Goal: Information Seeking & Learning: Check status

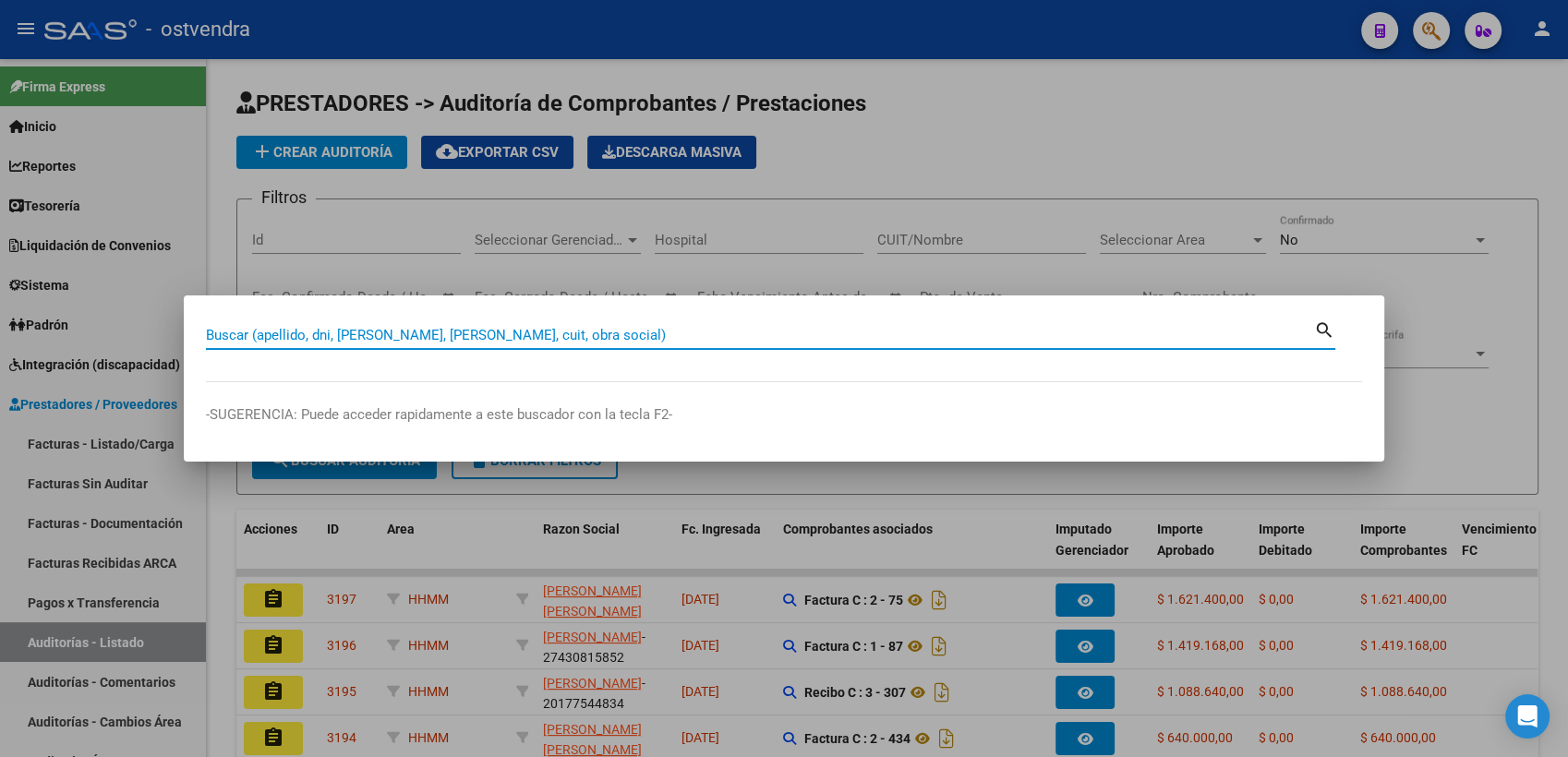
click at [820, 337] on input "Buscar (apellido, dni, [PERSON_NAME], [PERSON_NAME], cuit, obra social)" at bounding box center [759, 335] width 1108 height 17
paste input "30385148"
type input "30385148"
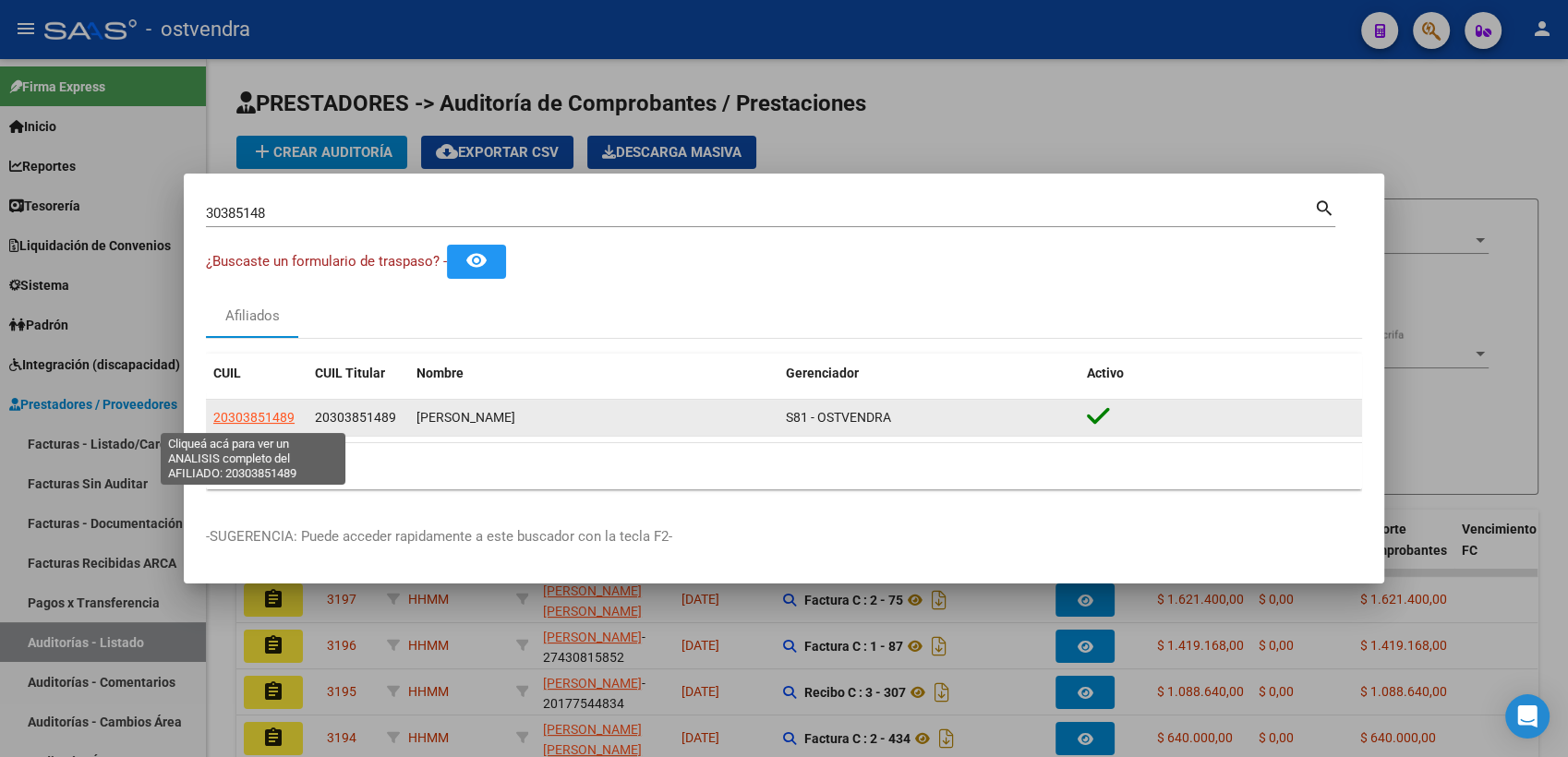
click at [238, 422] on span "20303851489" at bounding box center [254, 417] width 82 height 15
type textarea "20303851489"
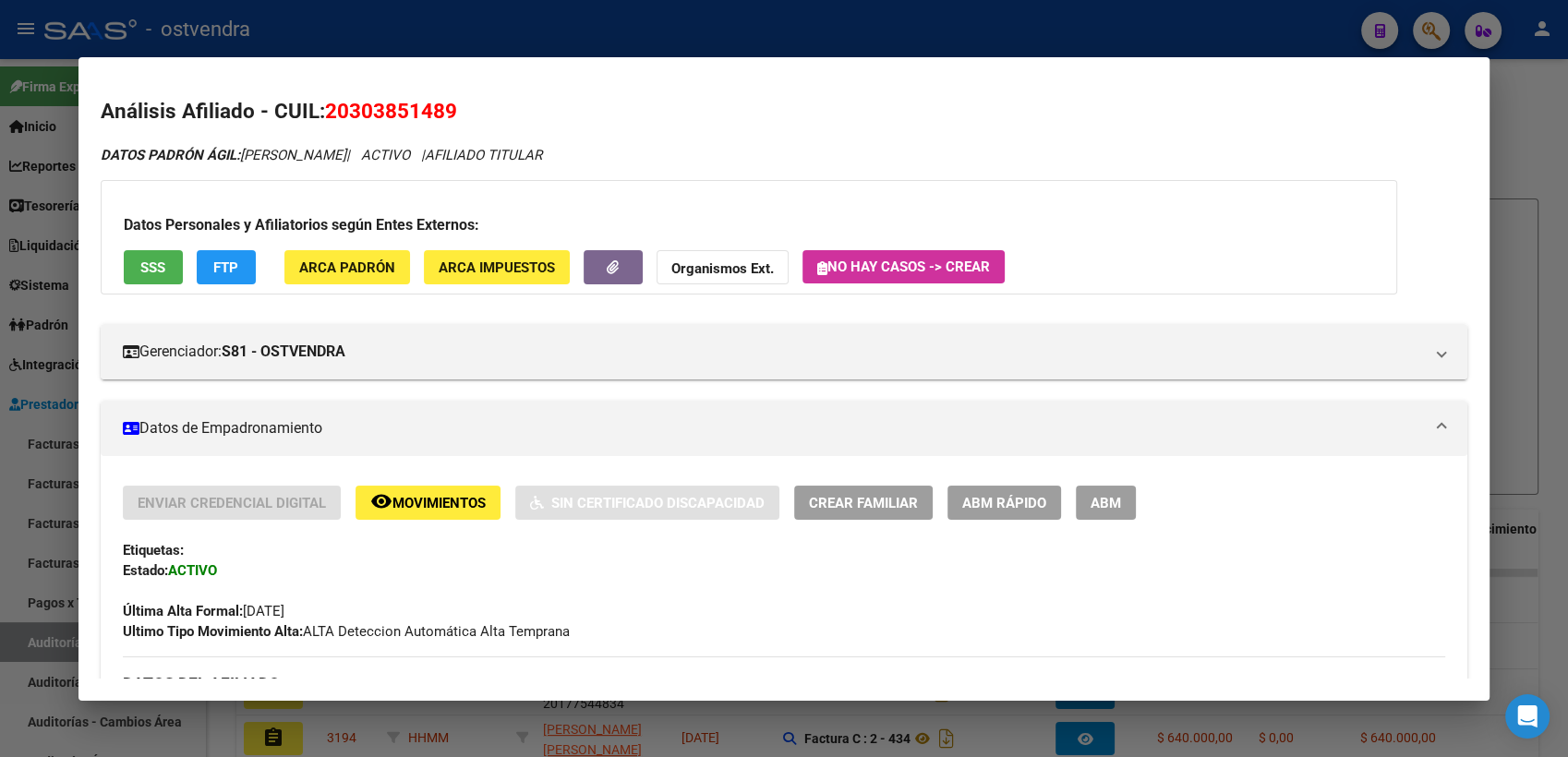
click at [665, 267] on button "Organismos Ext." at bounding box center [722, 267] width 132 height 34
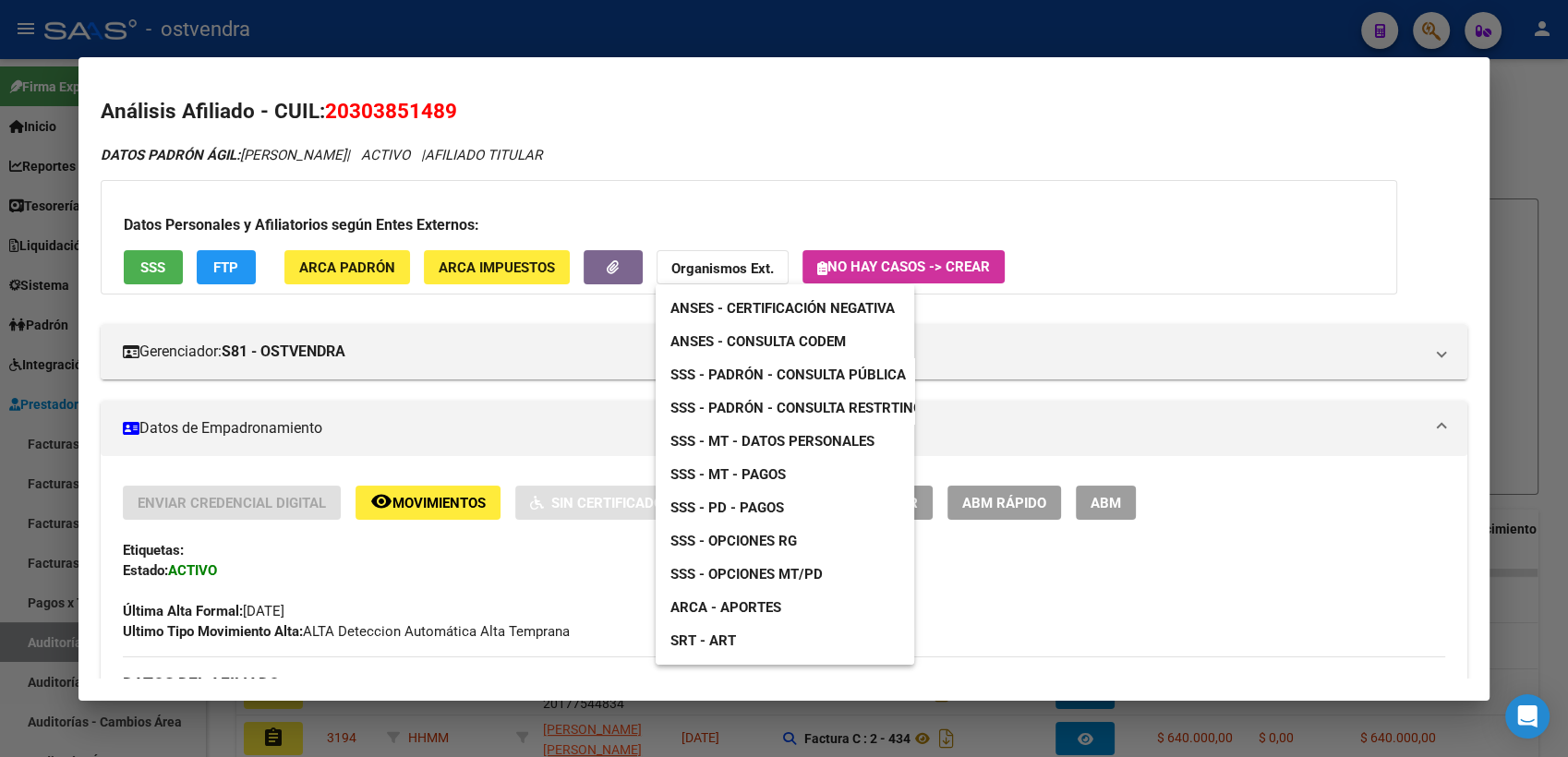
click at [817, 376] on span "SSS - Padrón - Consulta Pública" at bounding box center [788, 375] width 235 height 17
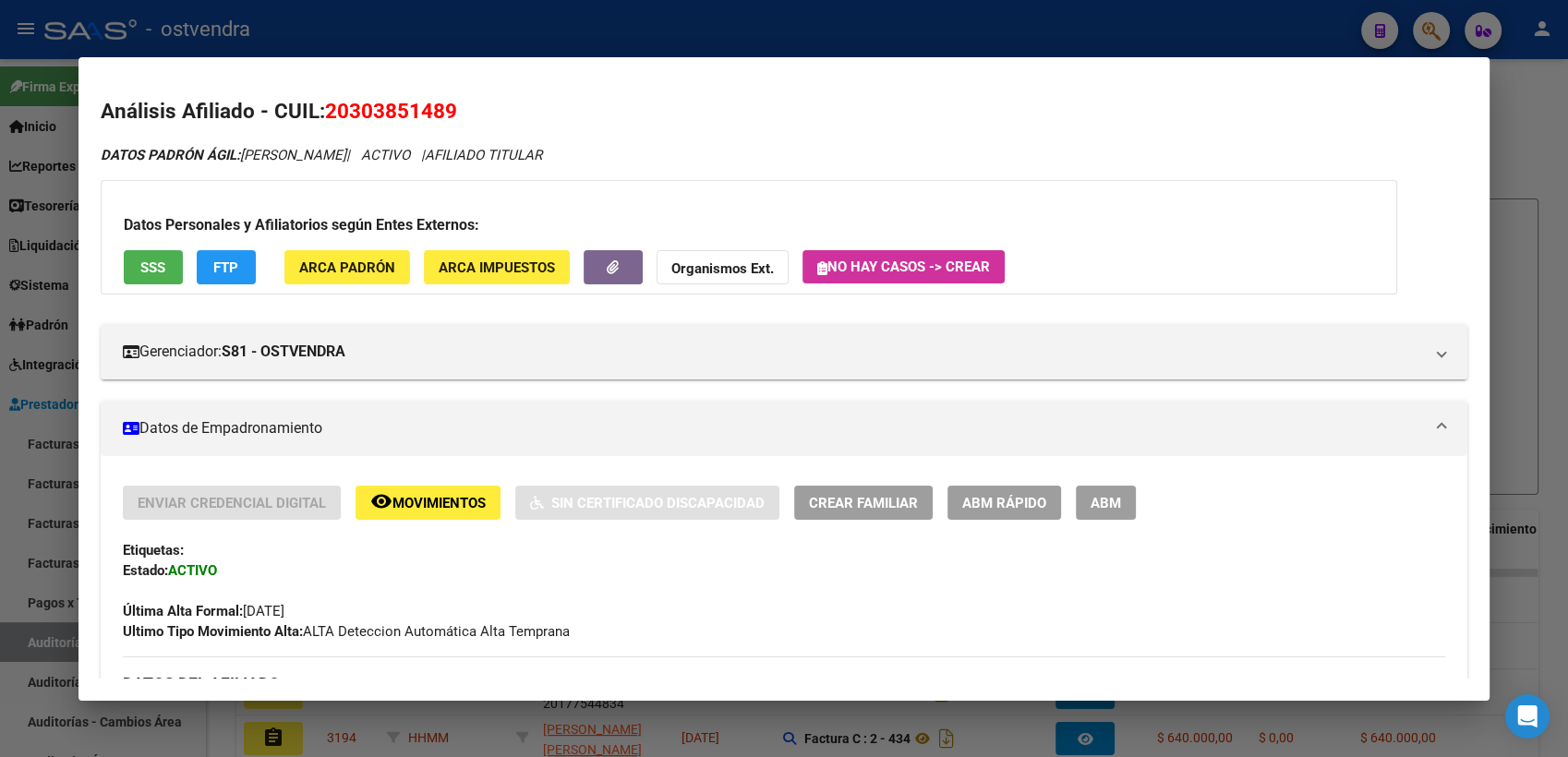
click at [849, 29] on div at bounding box center [784, 378] width 1568 height 757
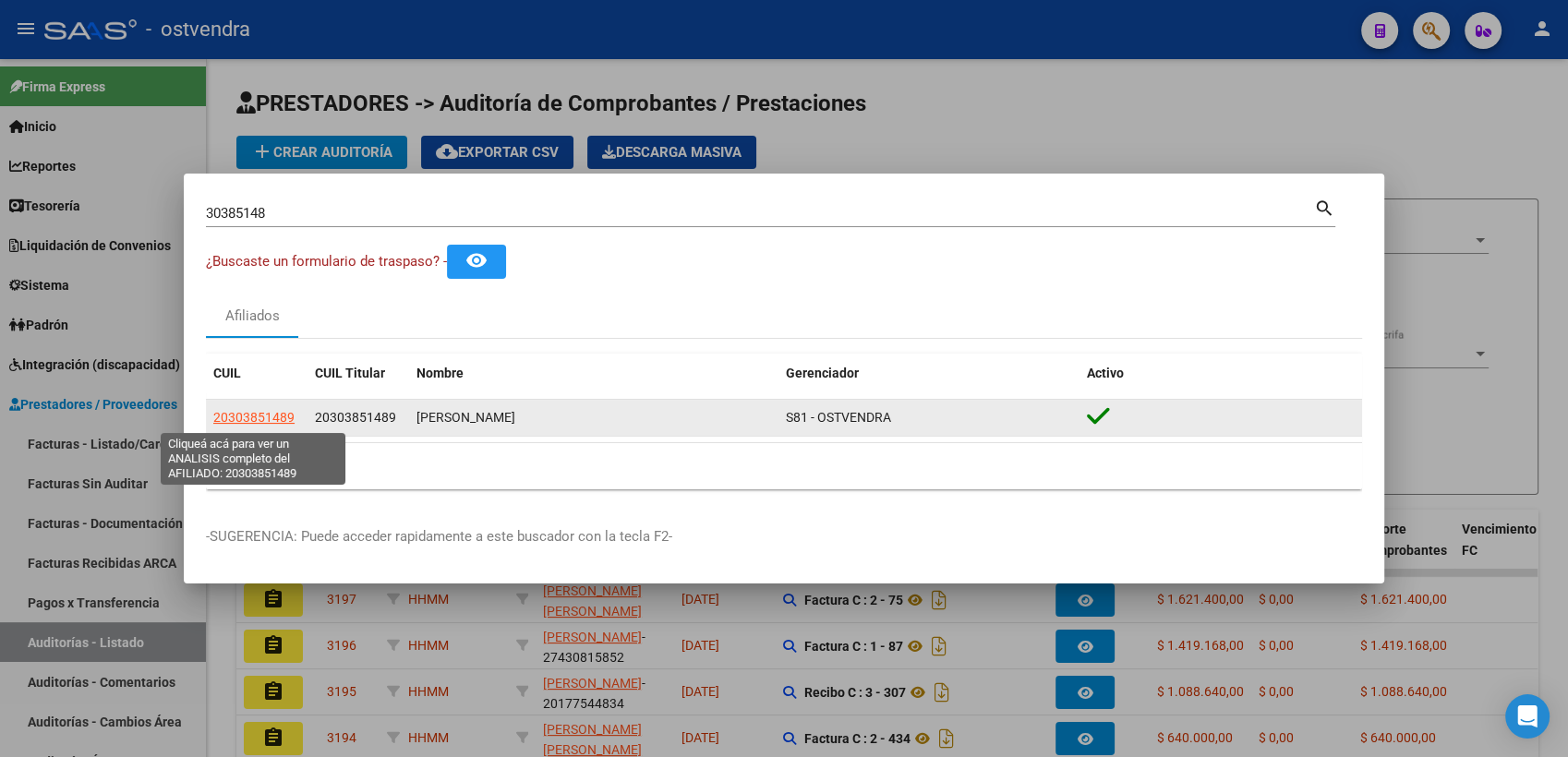
click at [274, 419] on span "20303851489" at bounding box center [254, 417] width 82 height 15
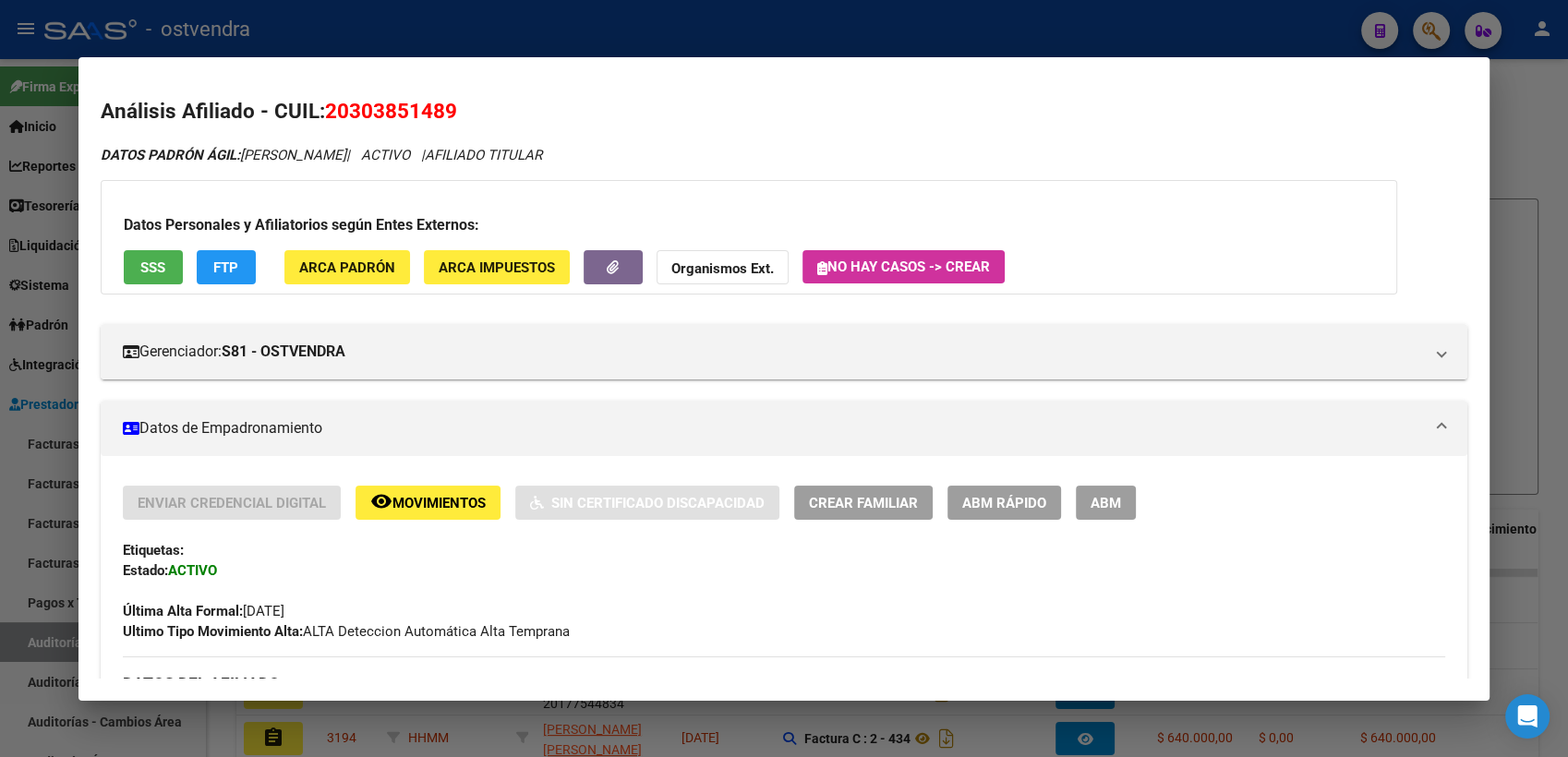
click at [185, 425] on mat-panel-title "Datos de Empadronamiento" at bounding box center [774, 427] width 1301 height 22
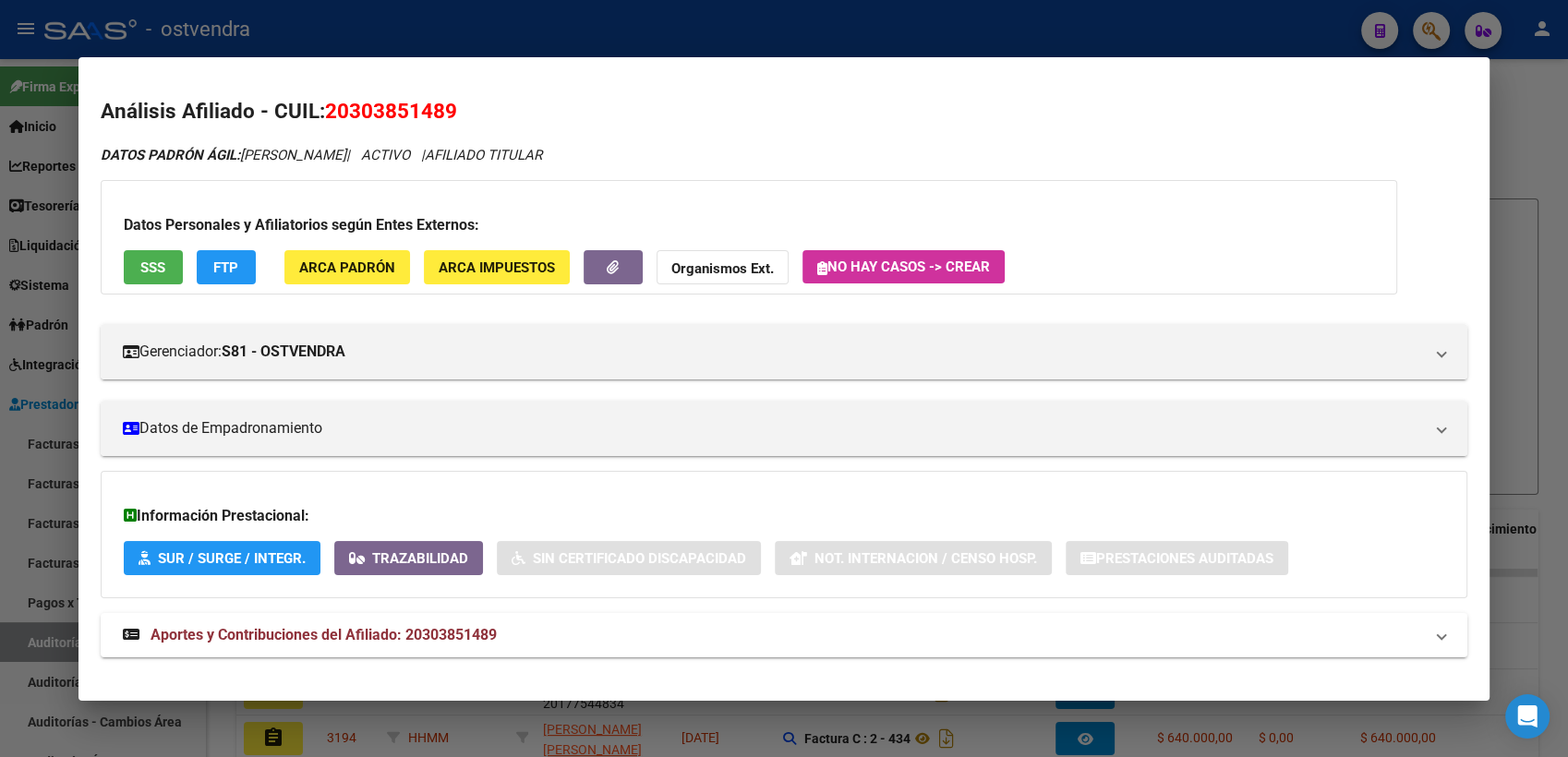
scroll to position [19, 0]
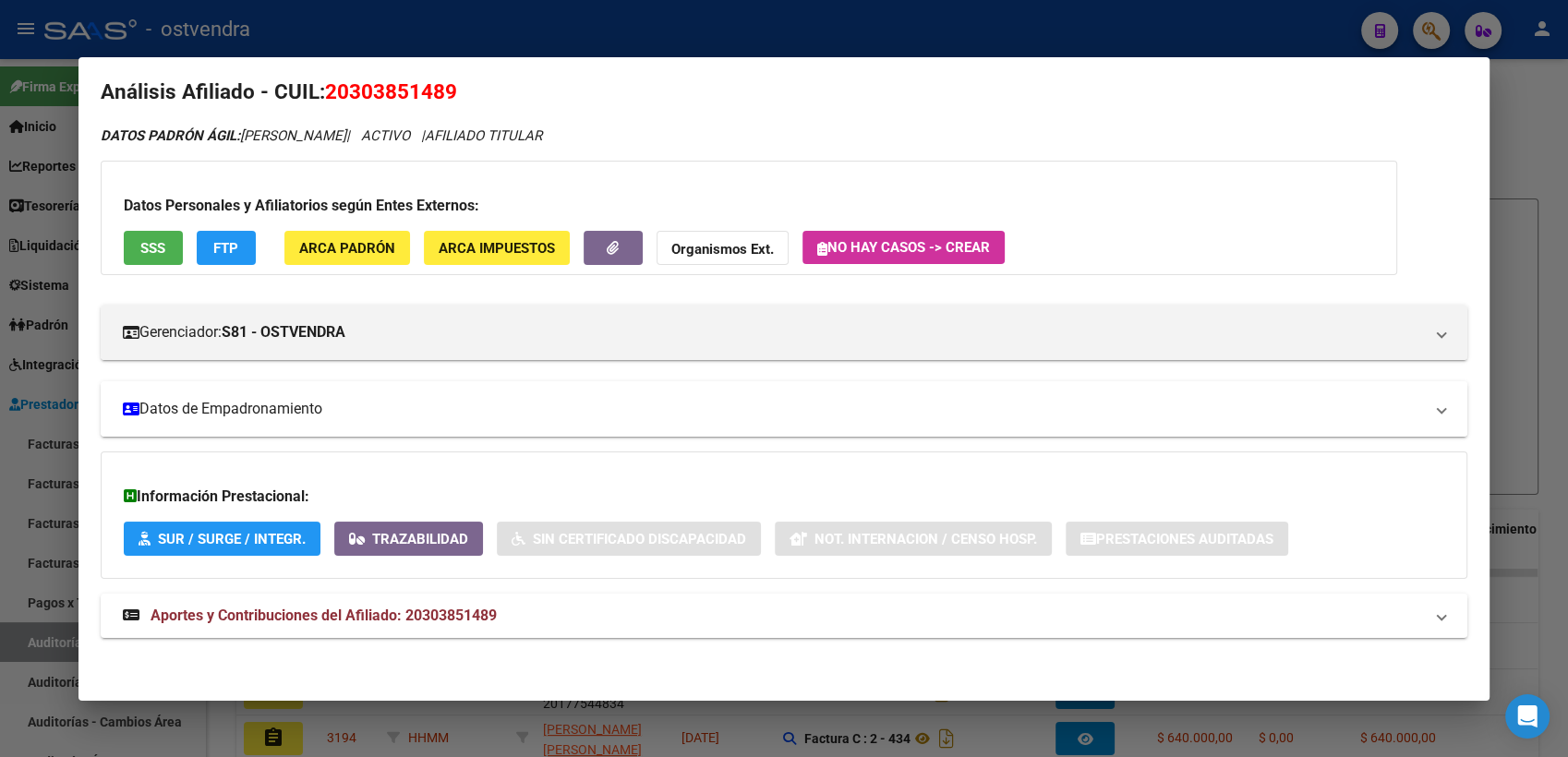
click at [222, 406] on mat-panel-title "Datos de Empadronamiento" at bounding box center [774, 408] width 1301 height 22
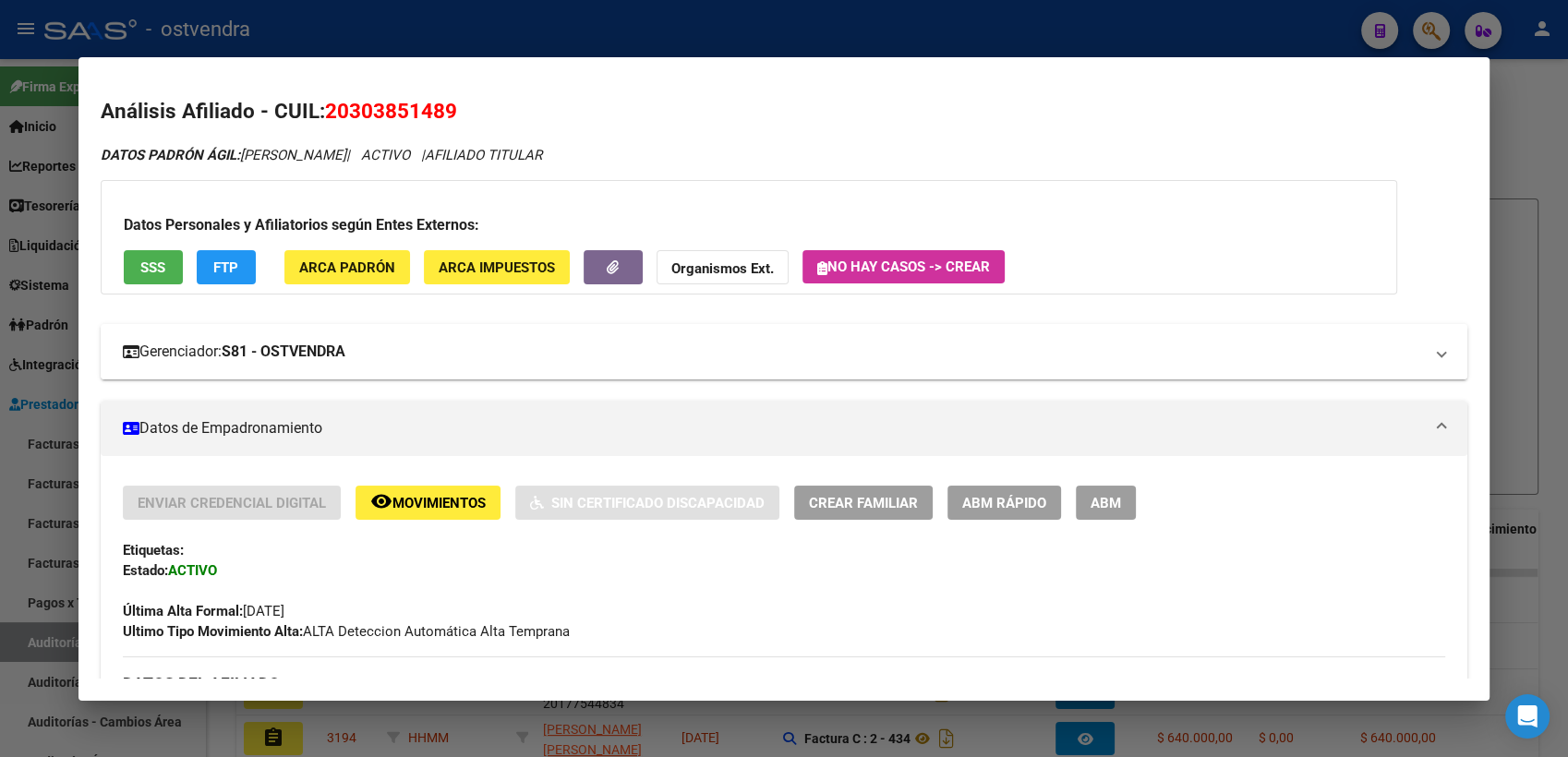
scroll to position [0, 0]
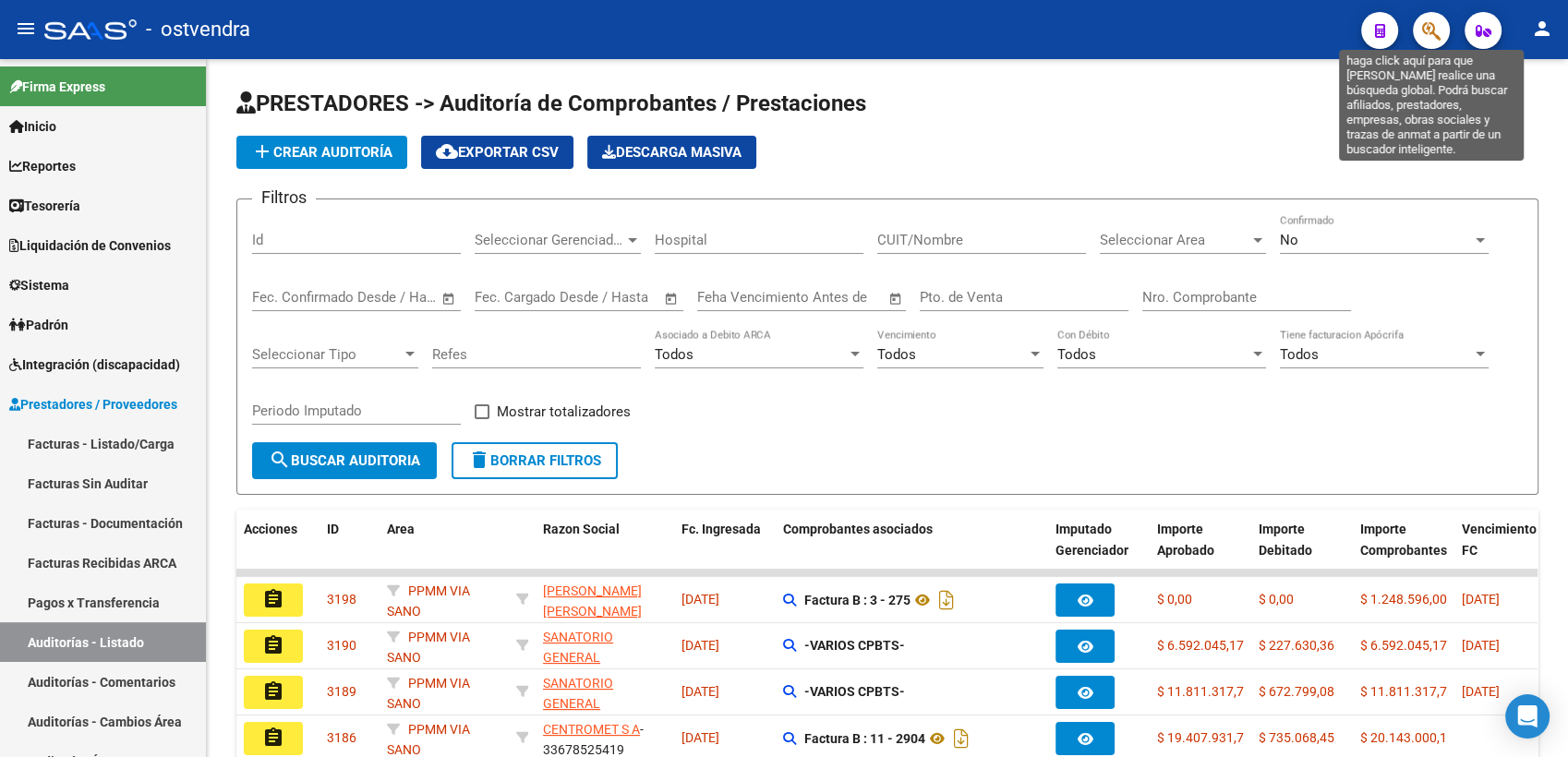
click at [1426, 27] on icon "button" at bounding box center [1431, 30] width 18 height 21
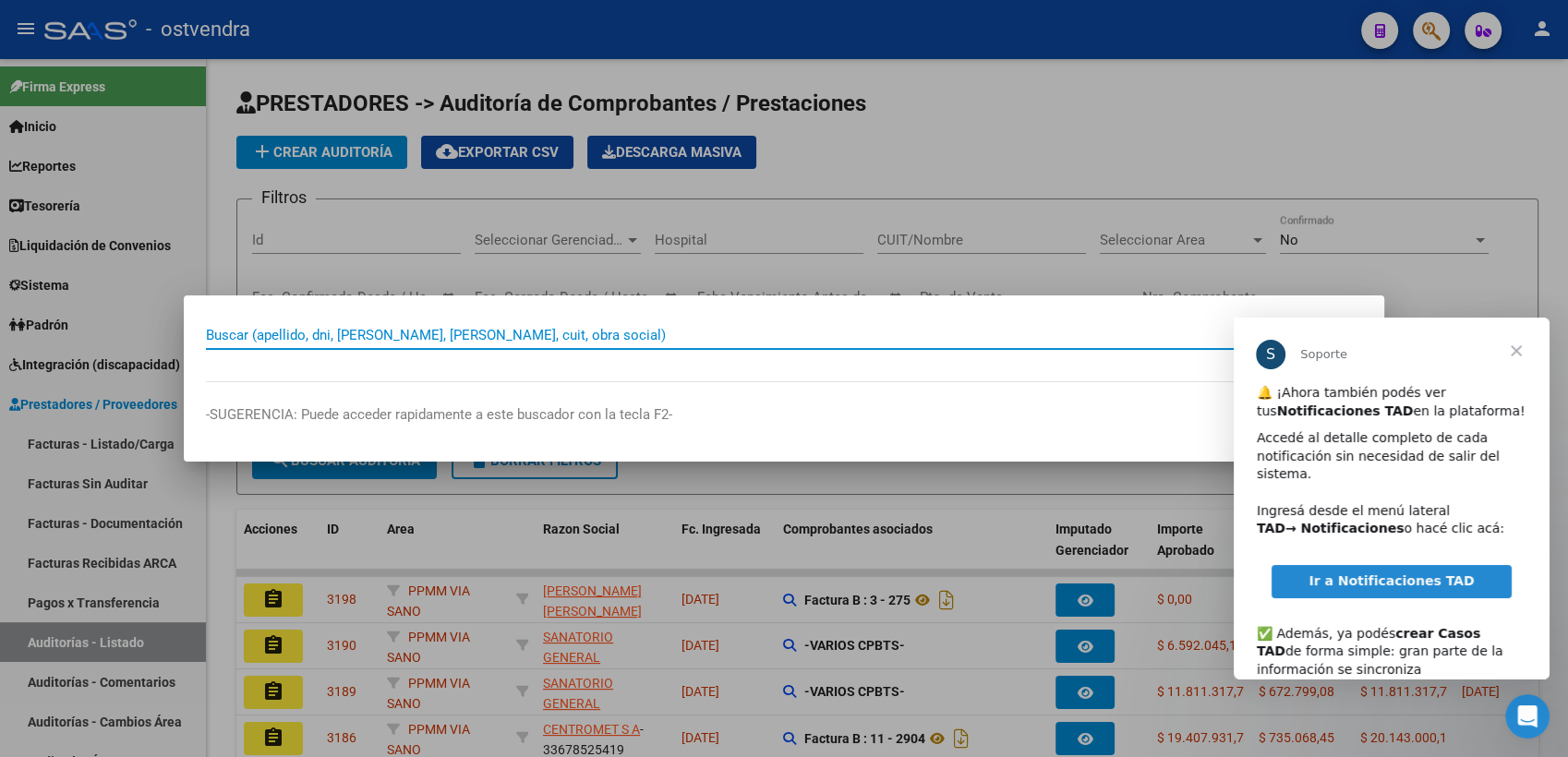
click at [786, 343] on input "Buscar (apellido, dni, [PERSON_NAME], [PERSON_NAME], cuit, obra social)" at bounding box center [759, 335] width 1108 height 17
paste input "30385148"
type input "30385148"
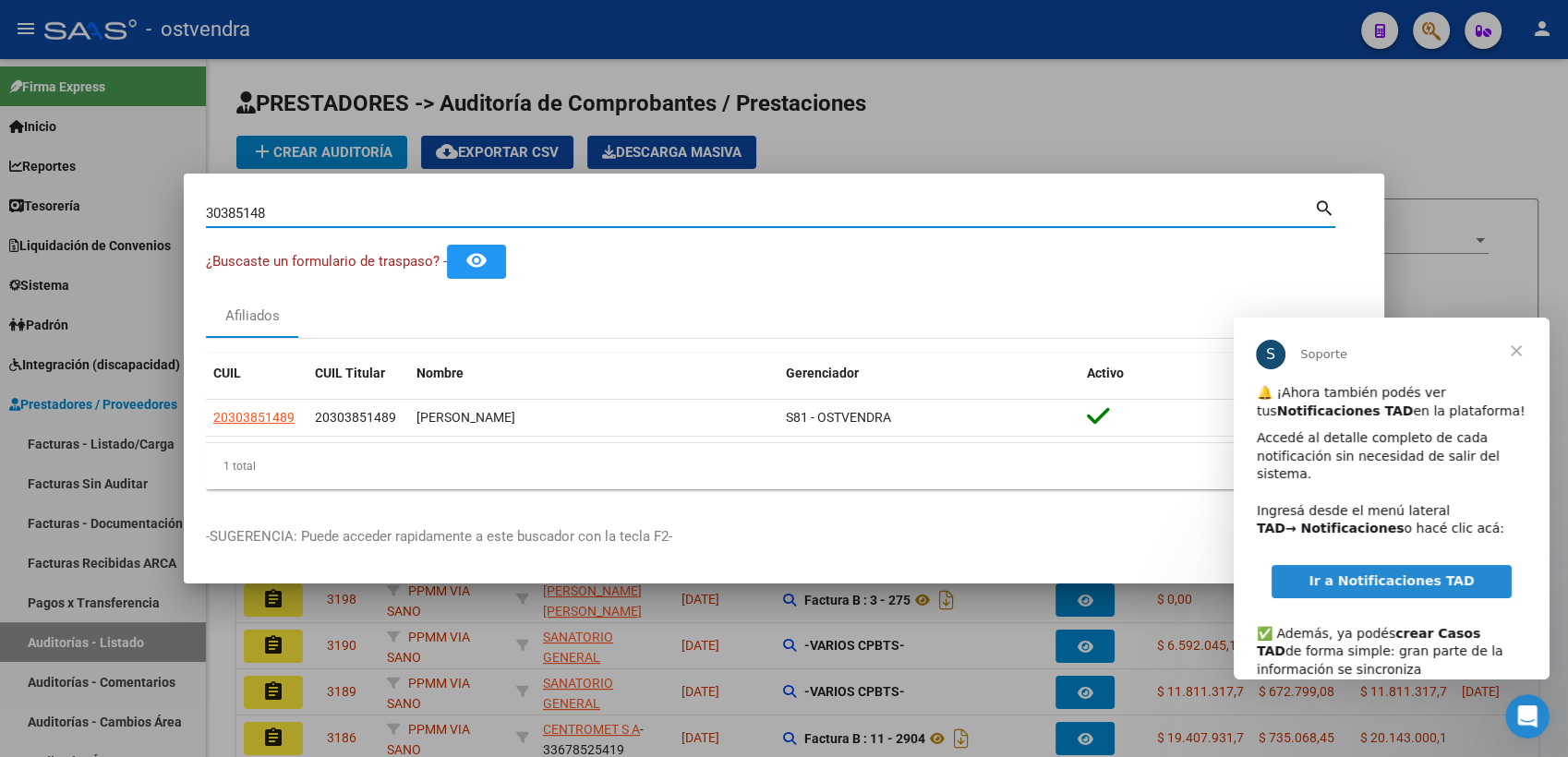
click at [1516, 352] on span "Cerrar" at bounding box center [1516, 351] width 66 height 66
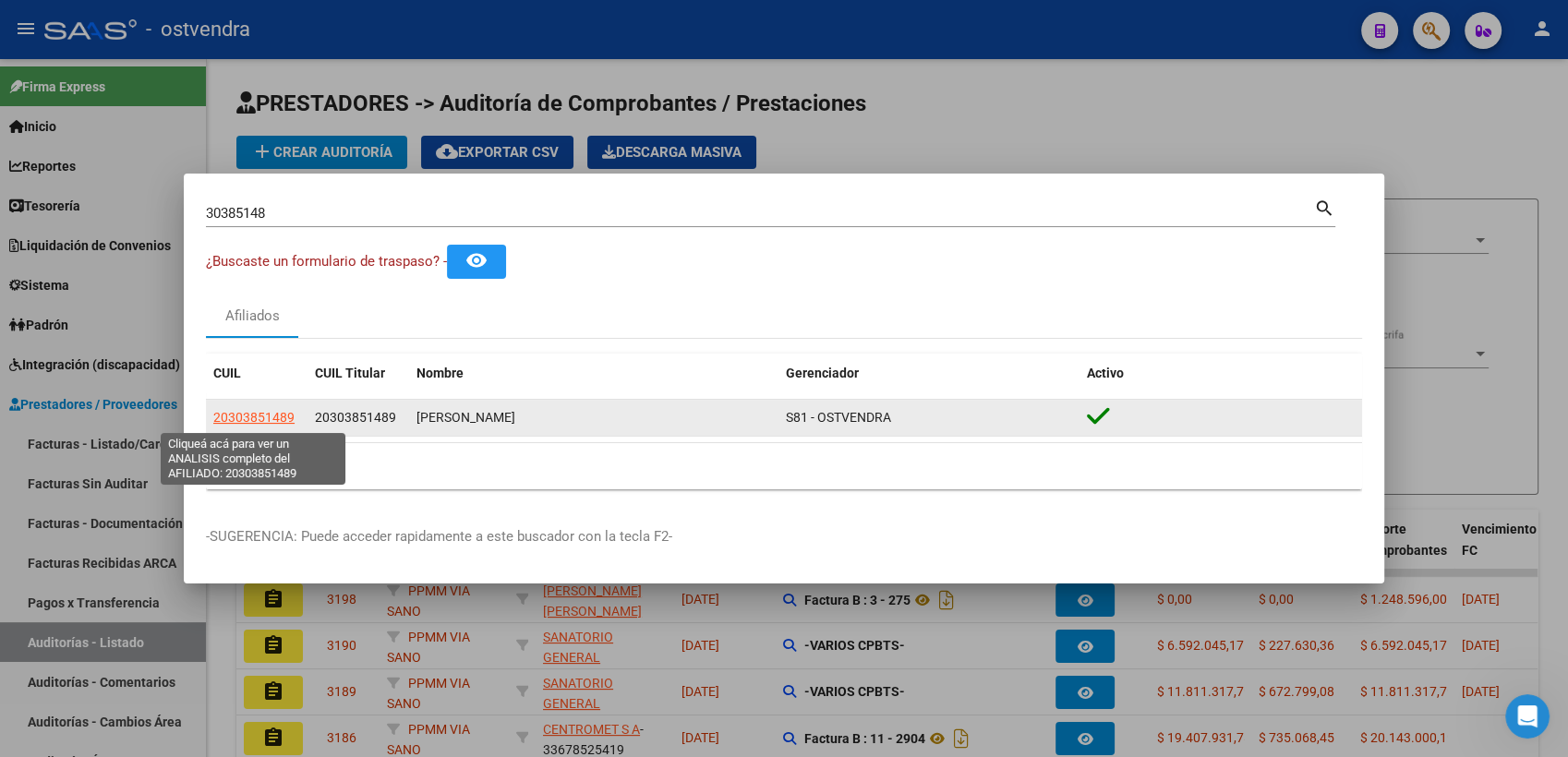
click at [259, 413] on span "20303851489" at bounding box center [254, 417] width 82 height 15
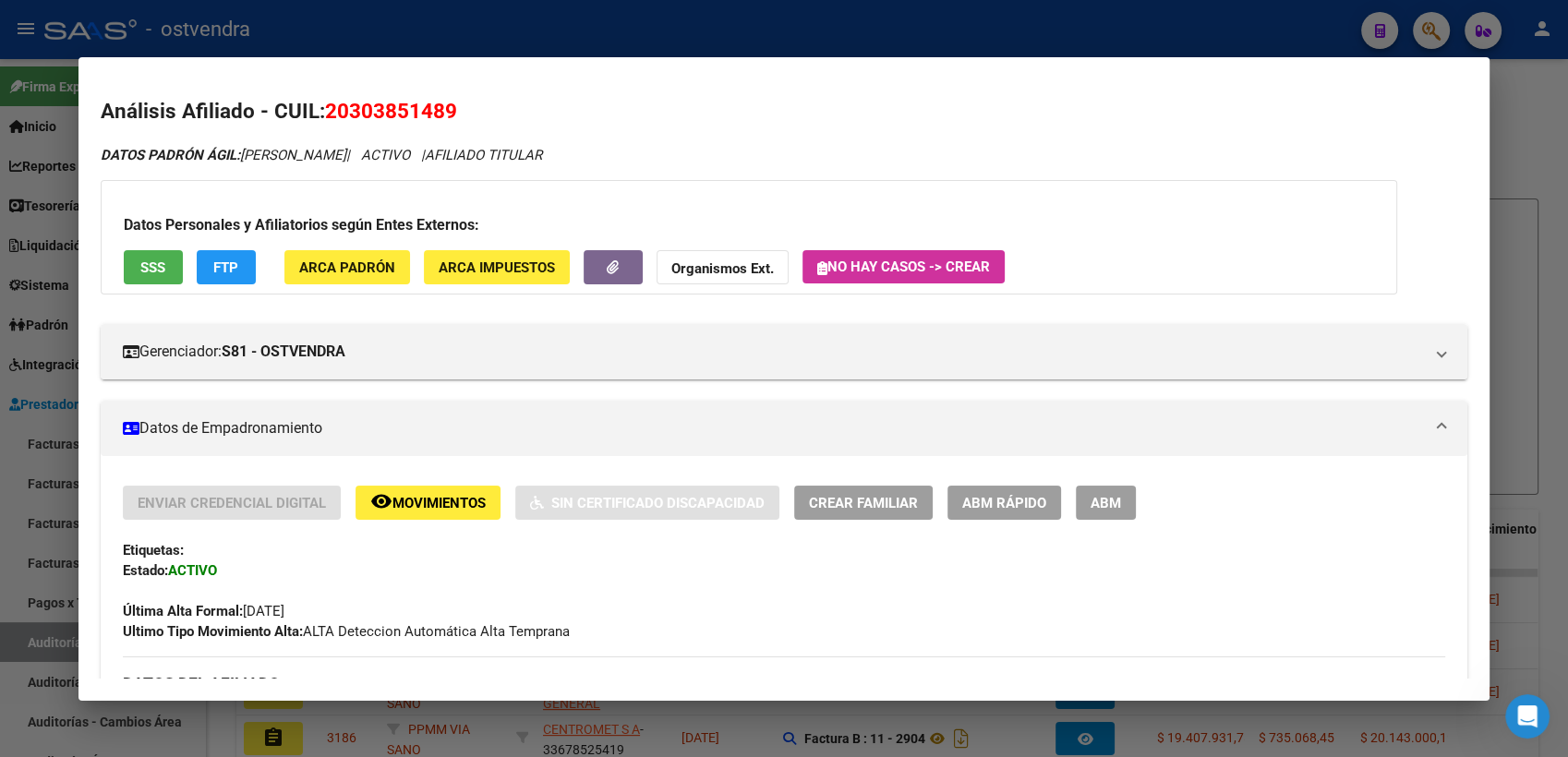
click at [1528, 102] on div at bounding box center [784, 378] width 1568 height 757
